Goal: Task Accomplishment & Management: Use online tool/utility

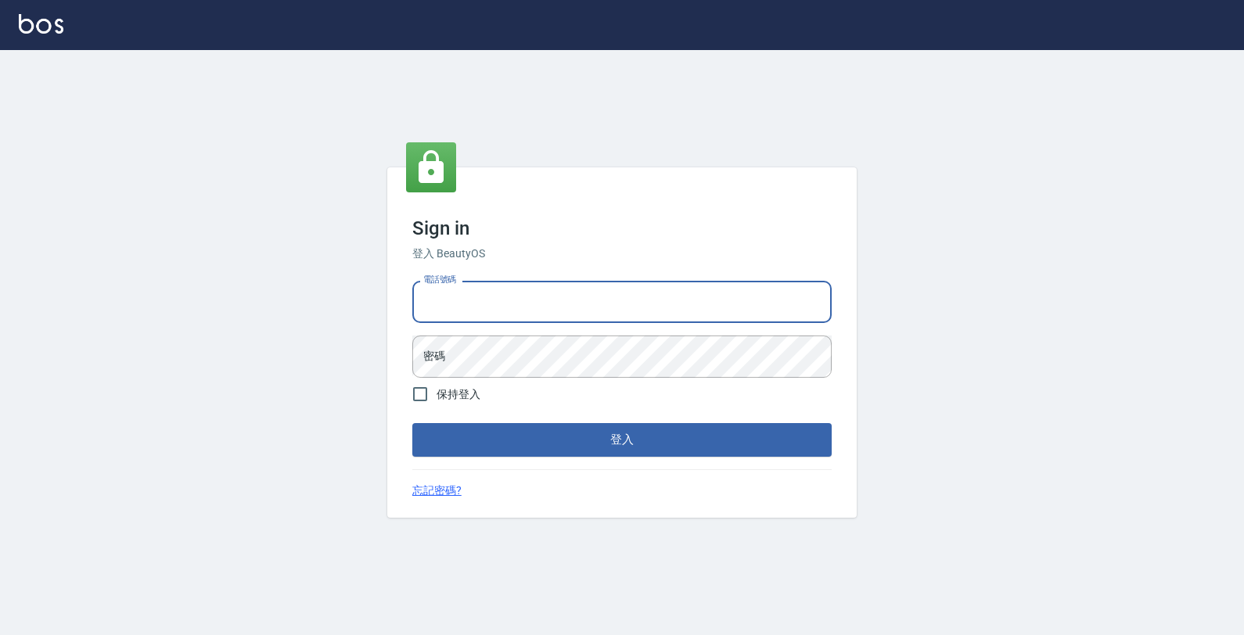
click at [709, 286] on input "電話號碼" at bounding box center [621, 302] width 419 height 42
type input "4265909"
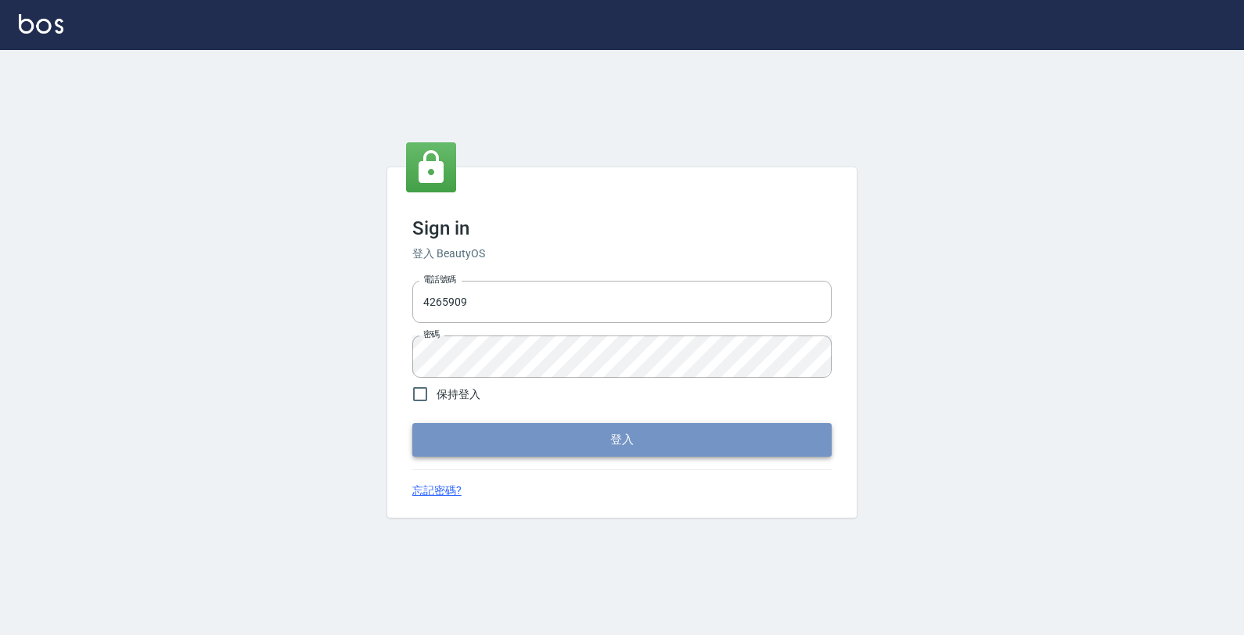
click at [514, 440] on button "登入" at bounding box center [621, 439] width 419 height 33
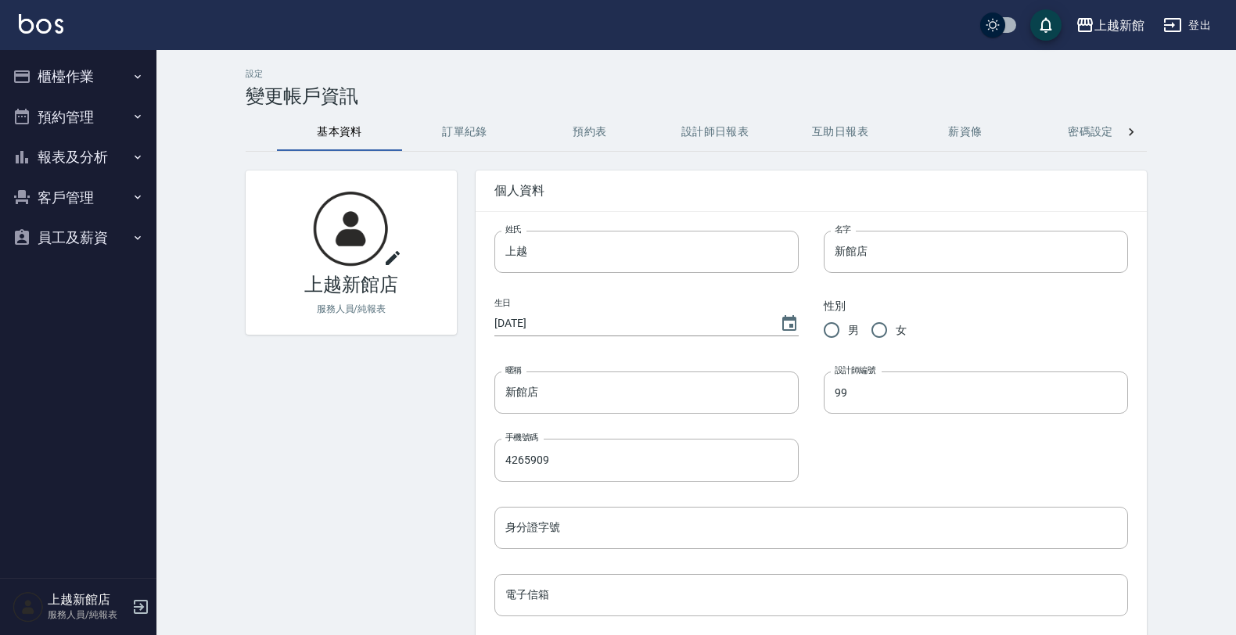
click at [94, 83] on button "櫃檯作業" at bounding box center [78, 76] width 144 height 41
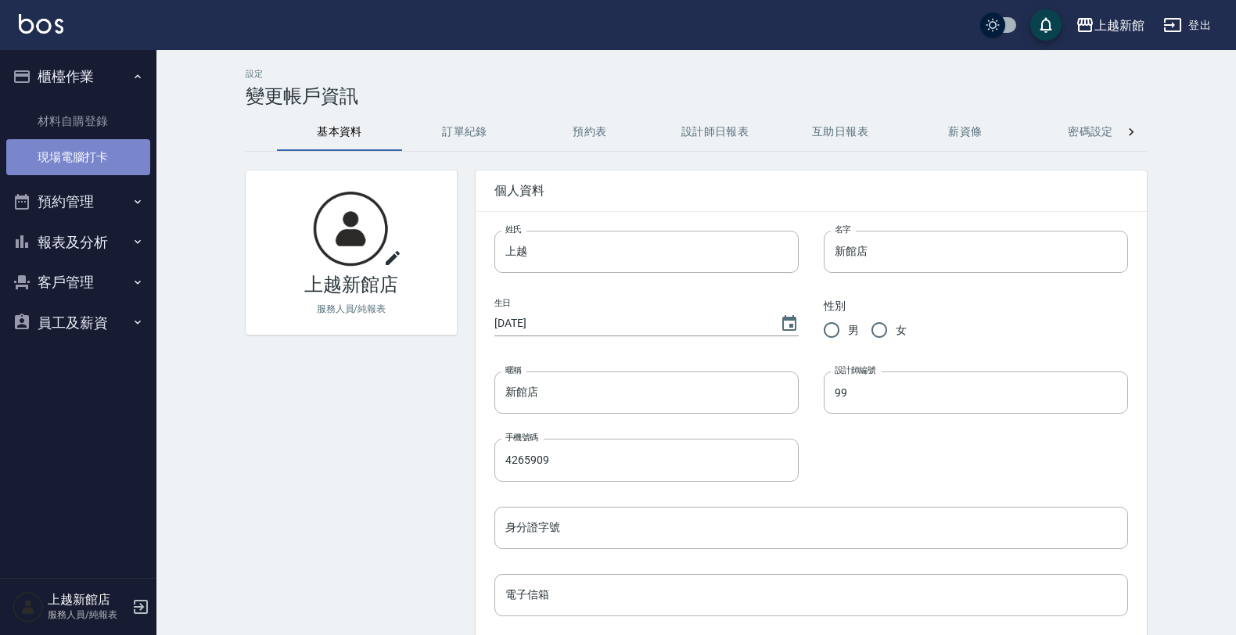
click at [95, 155] on link "現場電腦打卡" at bounding box center [78, 157] width 144 height 36
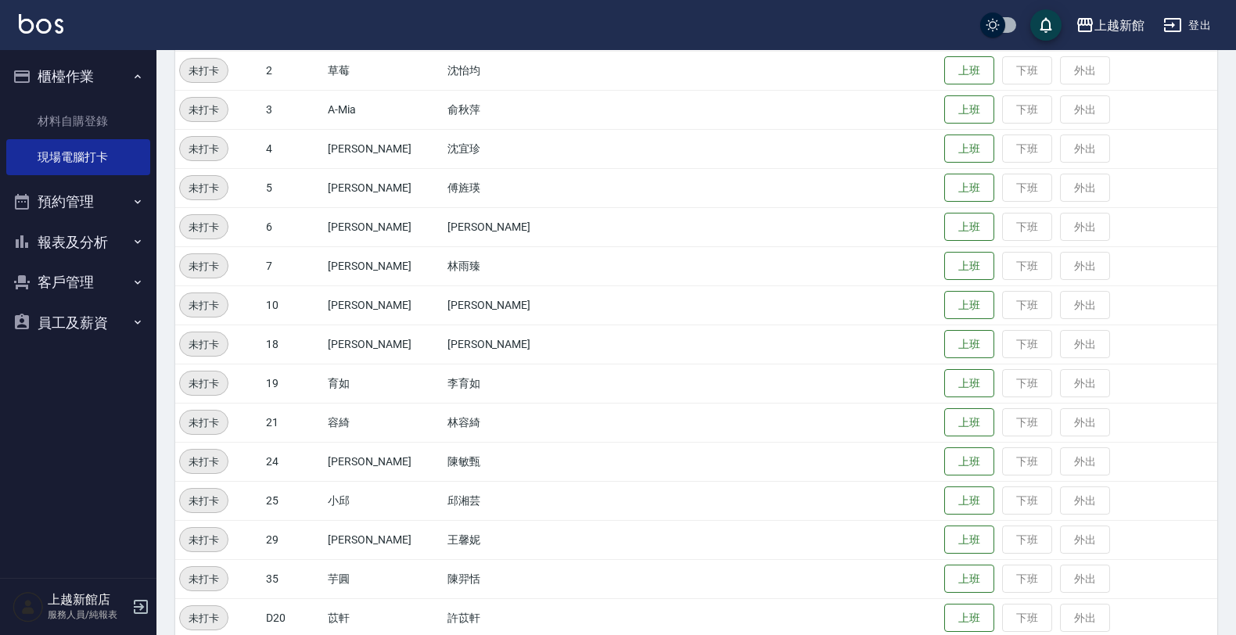
scroll to position [293, 0]
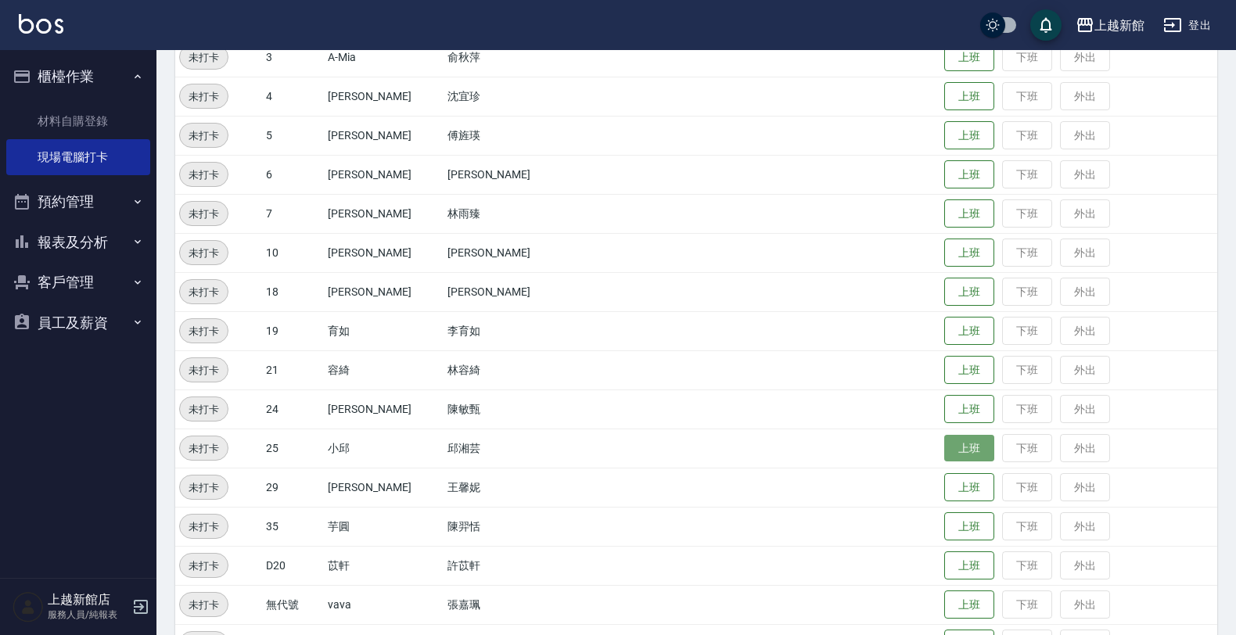
click at [949, 454] on button "上班" at bounding box center [969, 448] width 50 height 27
click at [951, 241] on button "上班" at bounding box center [969, 252] width 50 height 27
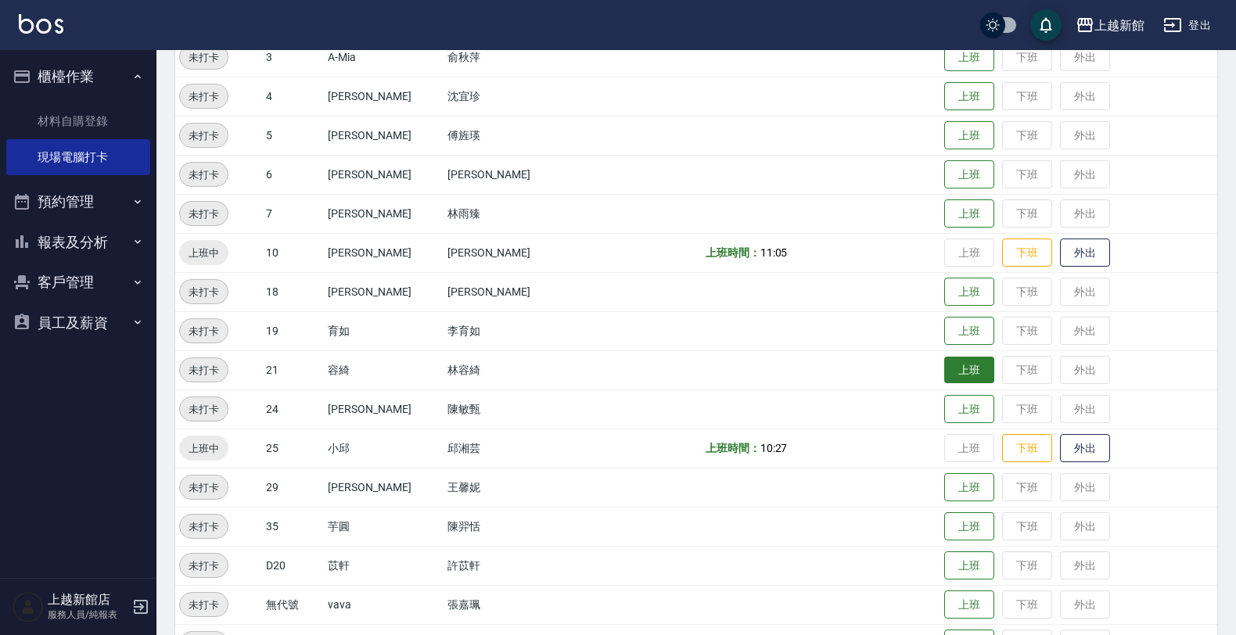
click at [956, 374] on button "上班" at bounding box center [969, 370] width 50 height 27
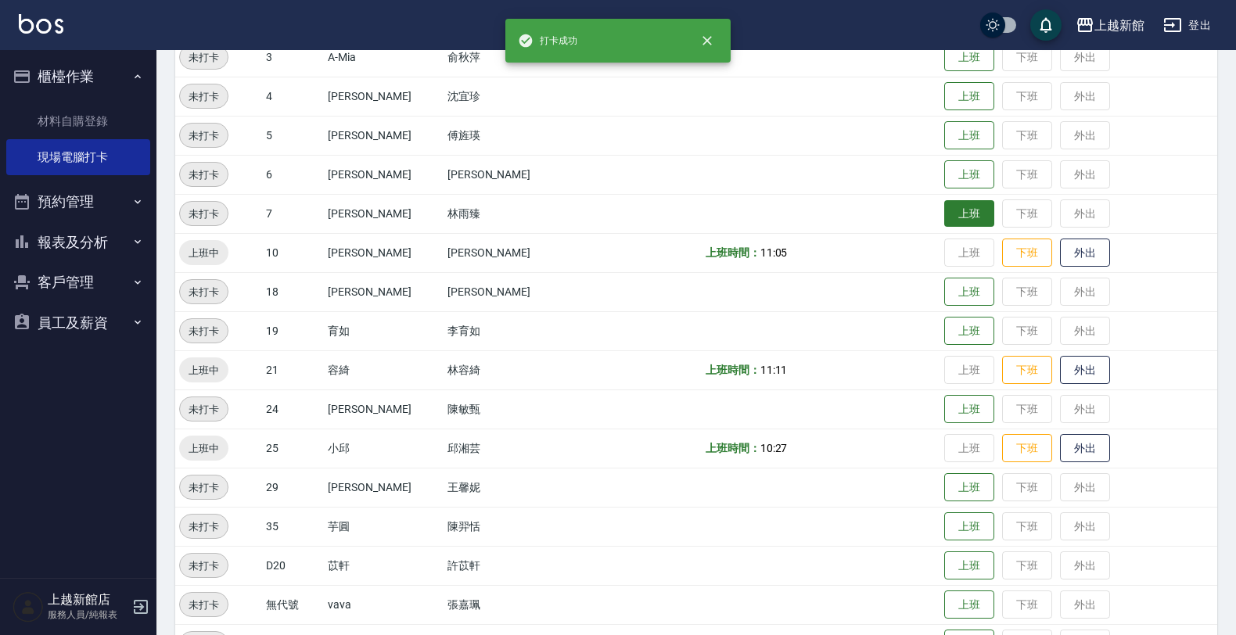
click at [955, 211] on button "上班" at bounding box center [969, 213] width 50 height 27
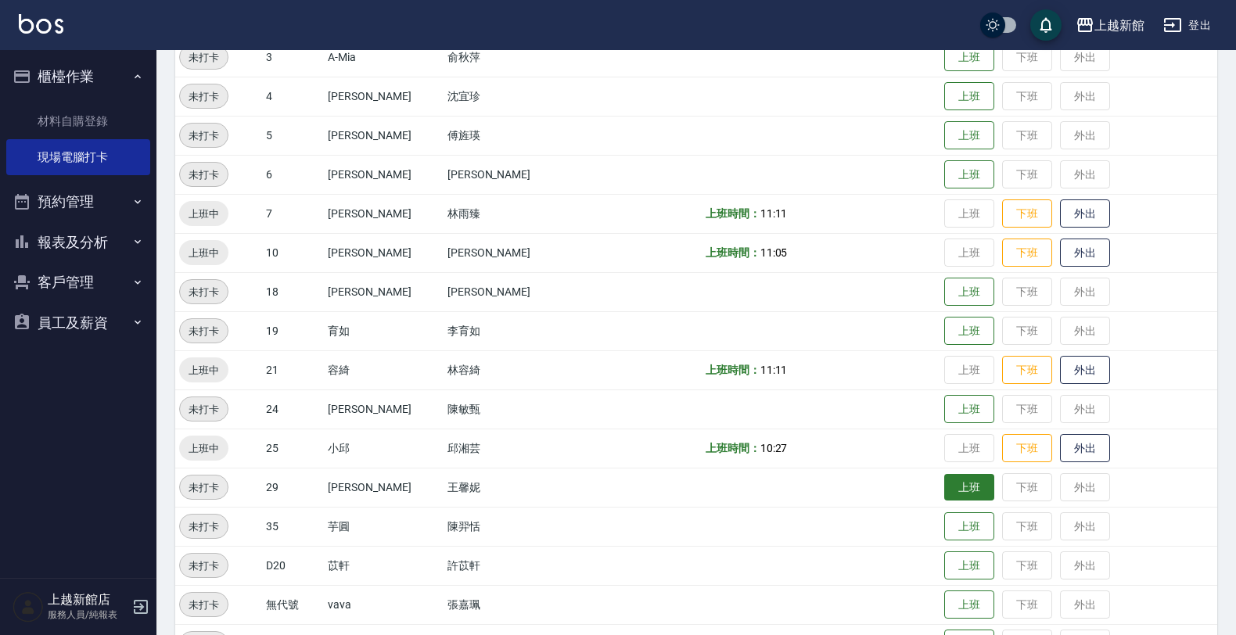
click at [951, 487] on button "上班" at bounding box center [969, 487] width 50 height 27
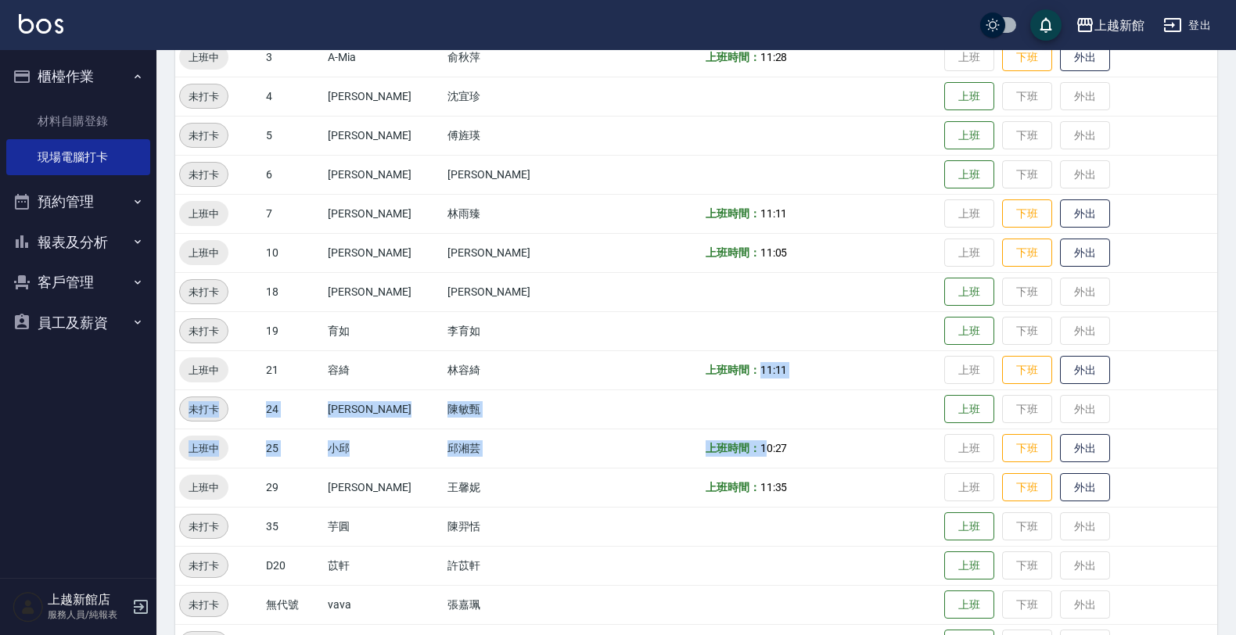
click at [710, 473] on tbody "上班中 1 [PERSON_NAME] [PERSON_NAME] 上班時間： 10:19 上班 下班 外出 未打卡 2 草莓 沈怡均 上班 下班 外出 上班…" at bounding box center [696, 311] width 1042 height 704
click at [781, 343] on td at bounding box center [821, 330] width 239 height 39
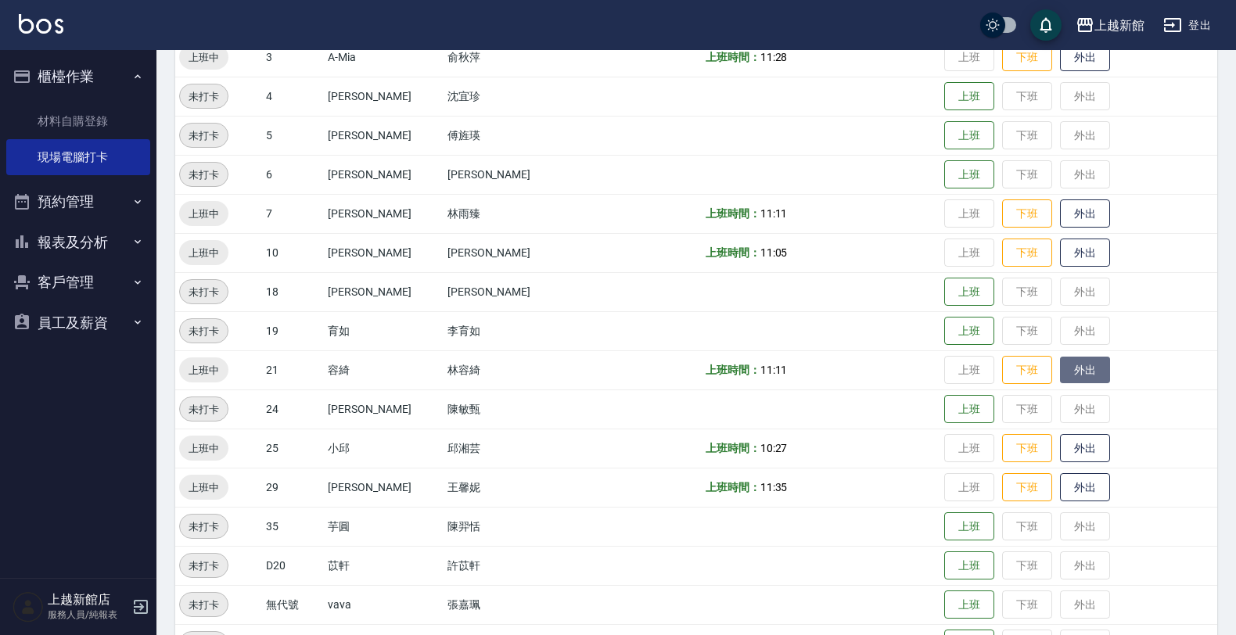
click at [1070, 365] on button "外出" at bounding box center [1085, 370] width 50 height 27
